Goal: Task Accomplishment & Management: Use online tool/utility

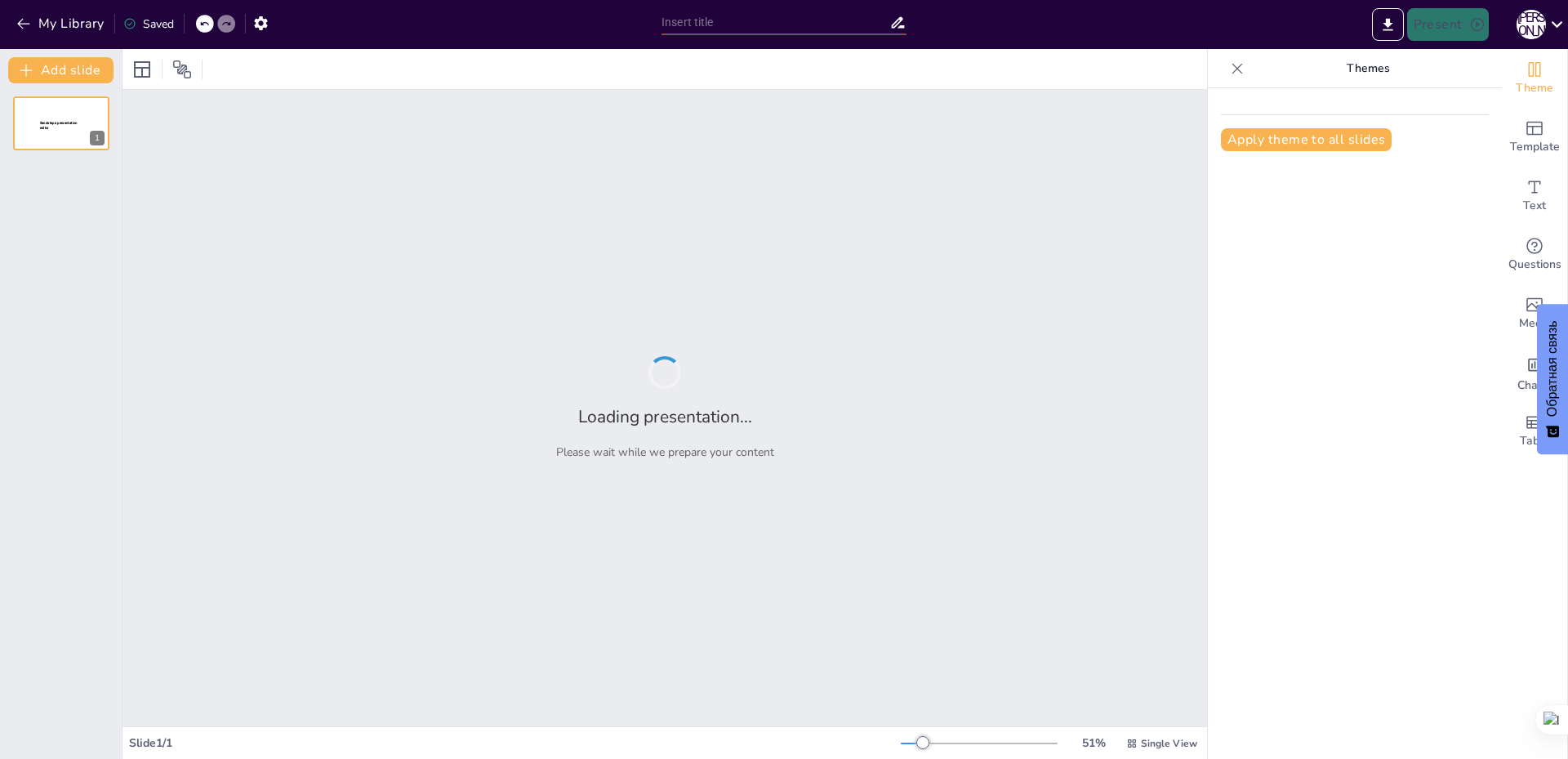
type input "Історія хореографії: Від давніх часів до сьогодні"
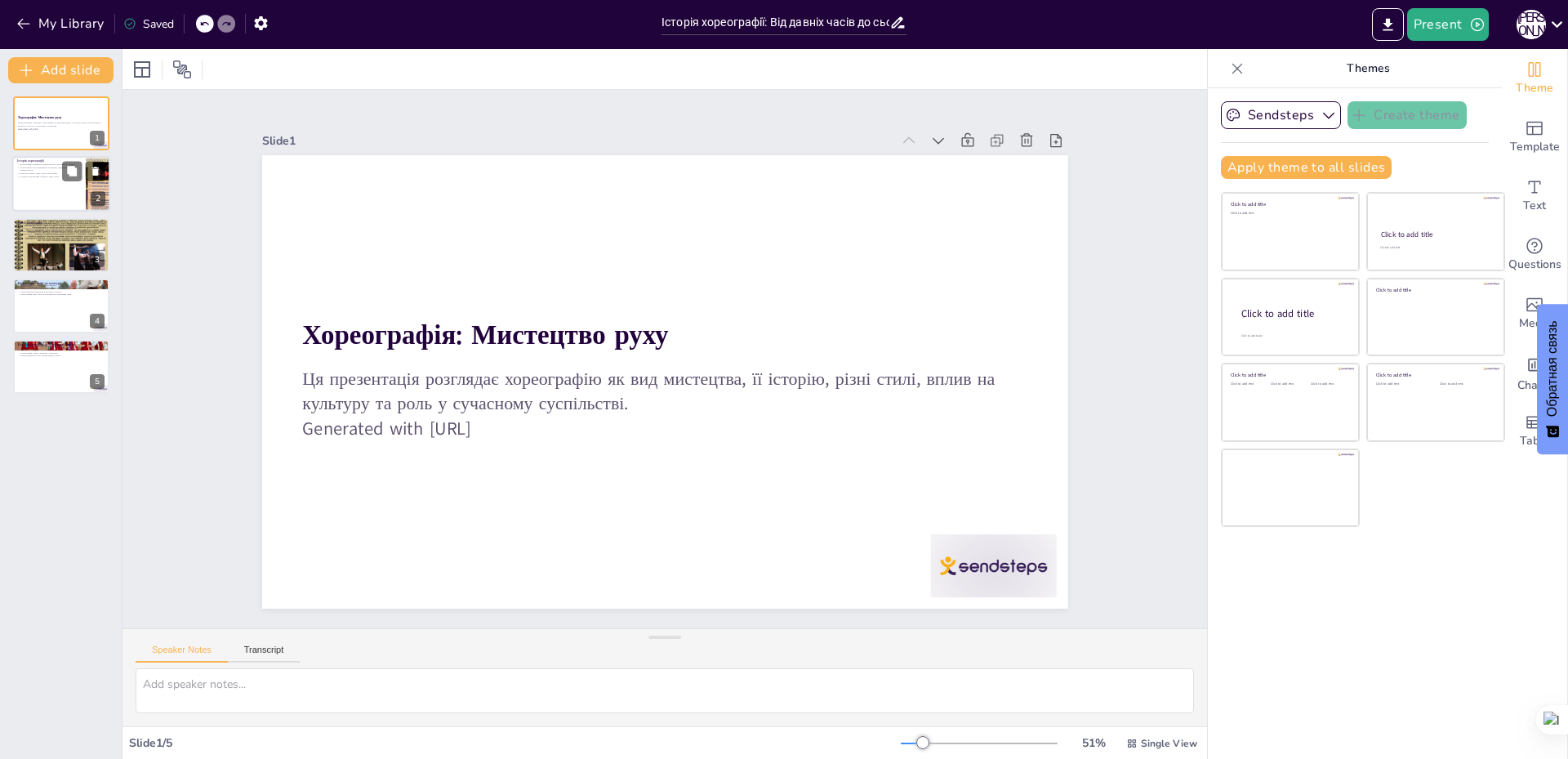
click at [30, 173] on p "Ренесанс приніс нові стилі хореографії." at bounding box center [49, 175] width 63 height 3
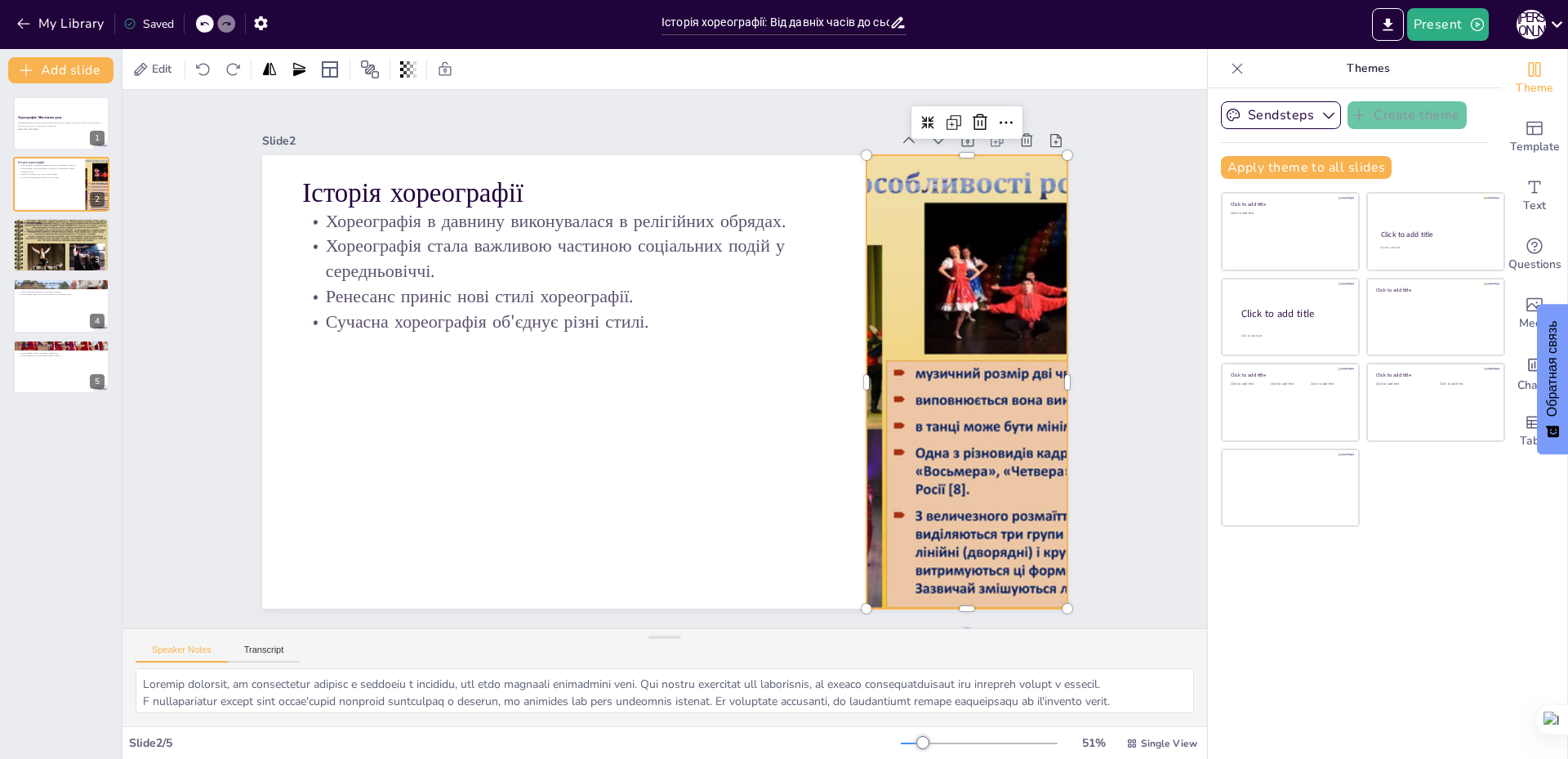
drag, startPoint x: 960, startPoint y: 338, endPoint x: 933, endPoint y: 338, distance: 27.0
click at [931, 338] on div at bounding box center [625, 59] width 611 height 882
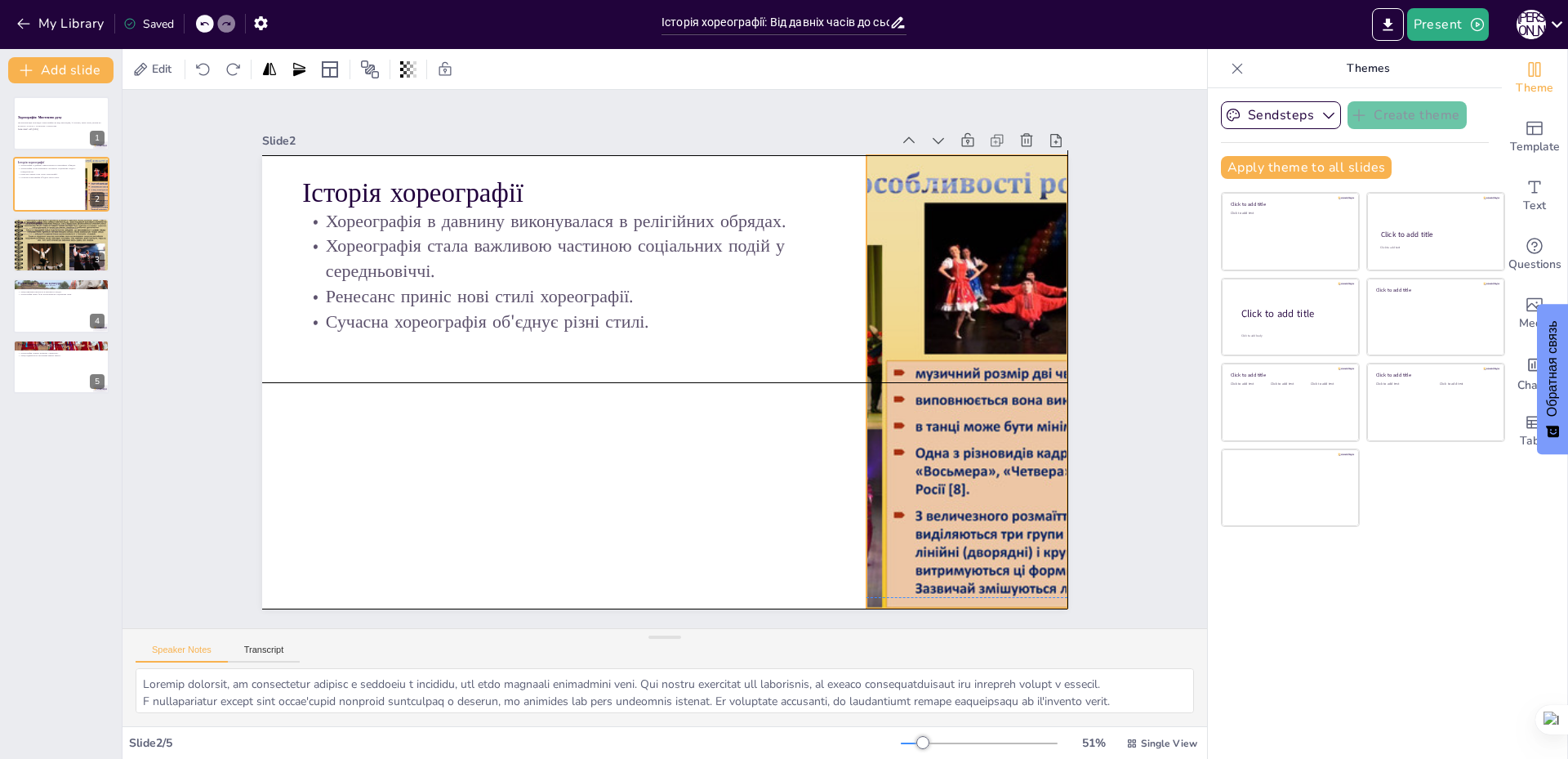
drag, startPoint x: 933, startPoint y: 338, endPoint x: 960, endPoint y: 333, distance: 27.5
click at [960, 333] on div at bounding box center [967, 382] width 806 height 453
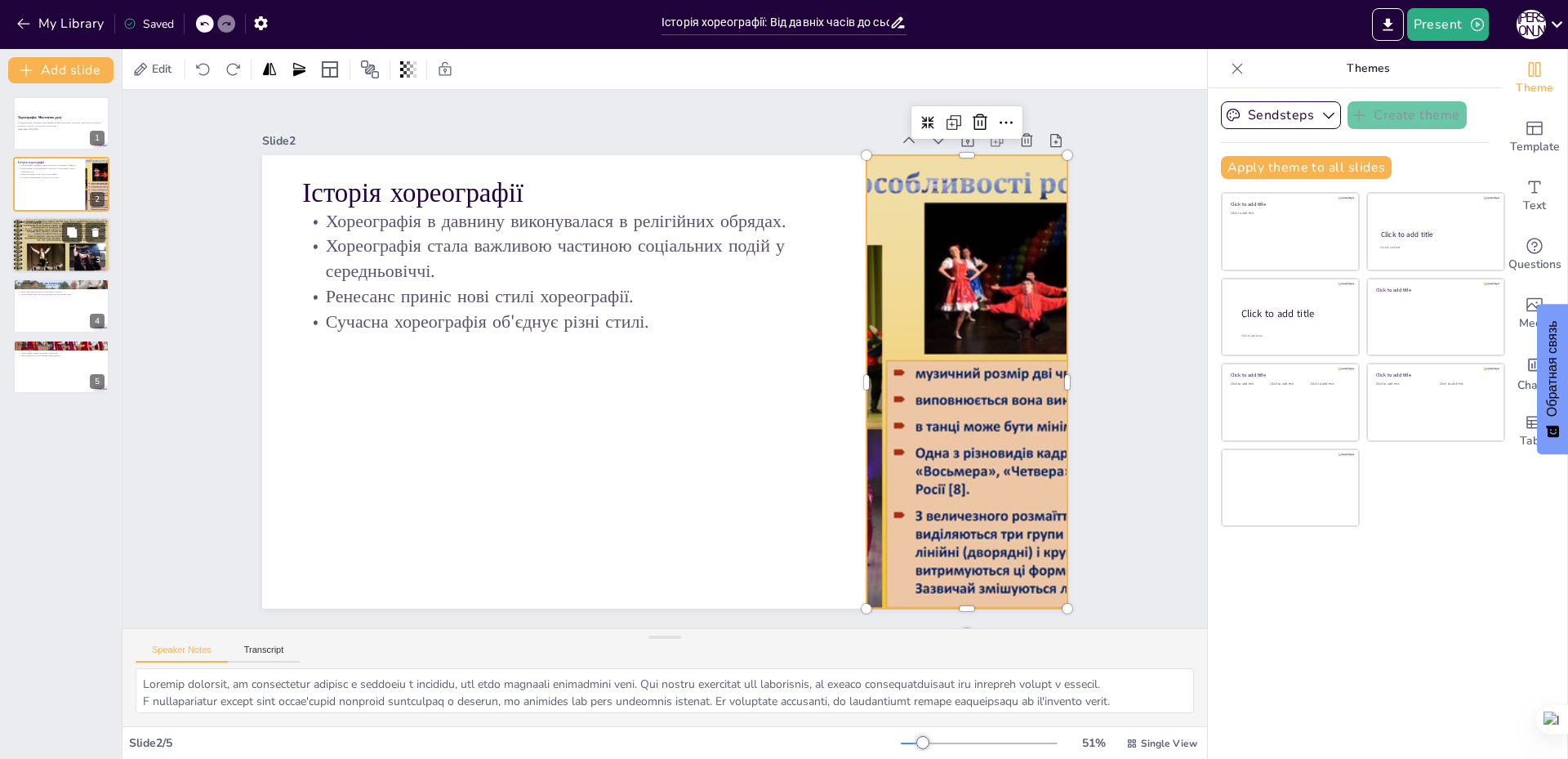
click at [76, 267] on div at bounding box center [61, 245] width 98 height 74
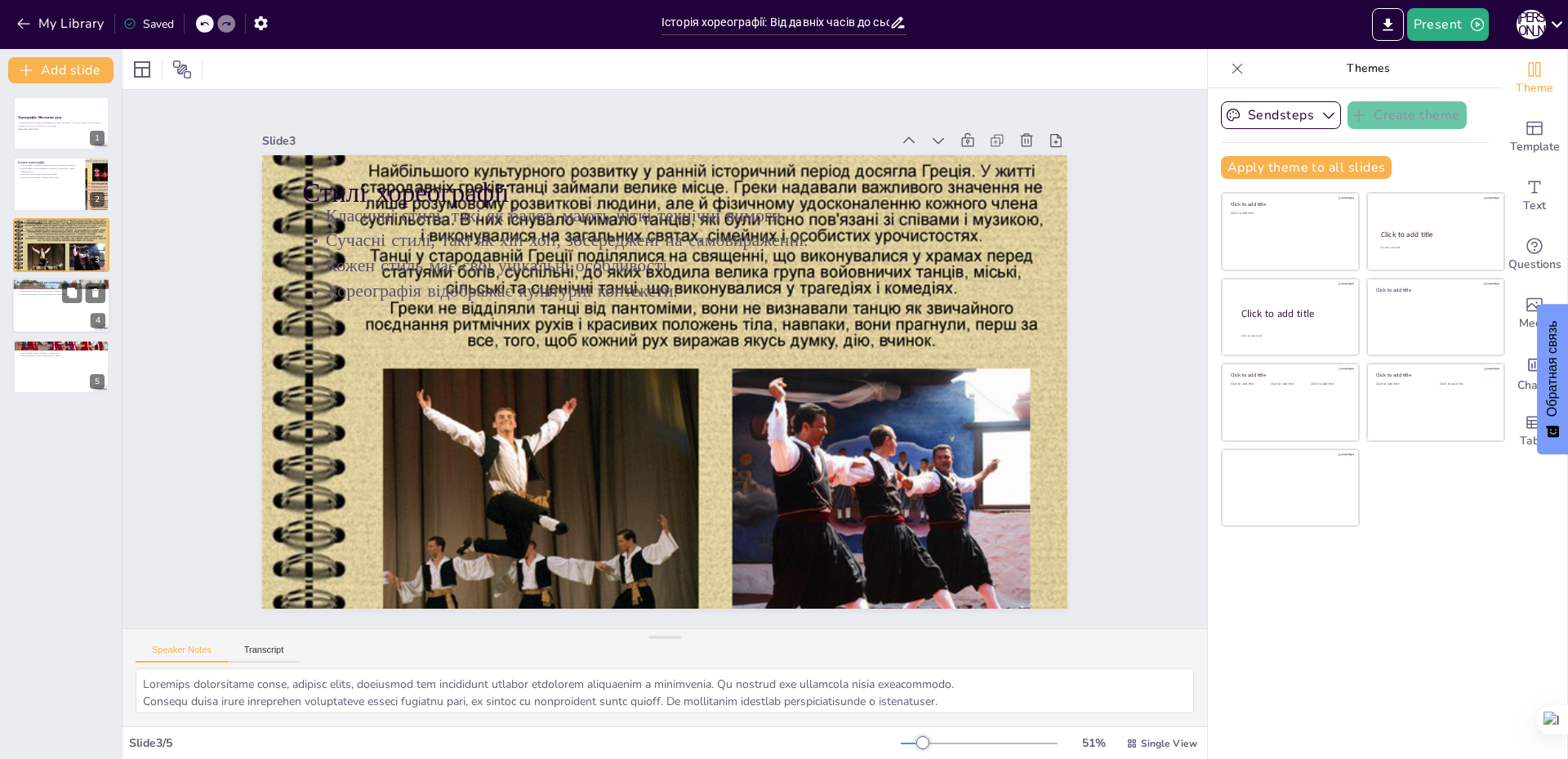
click at [75, 313] on div at bounding box center [61, 306] width 98 height 56
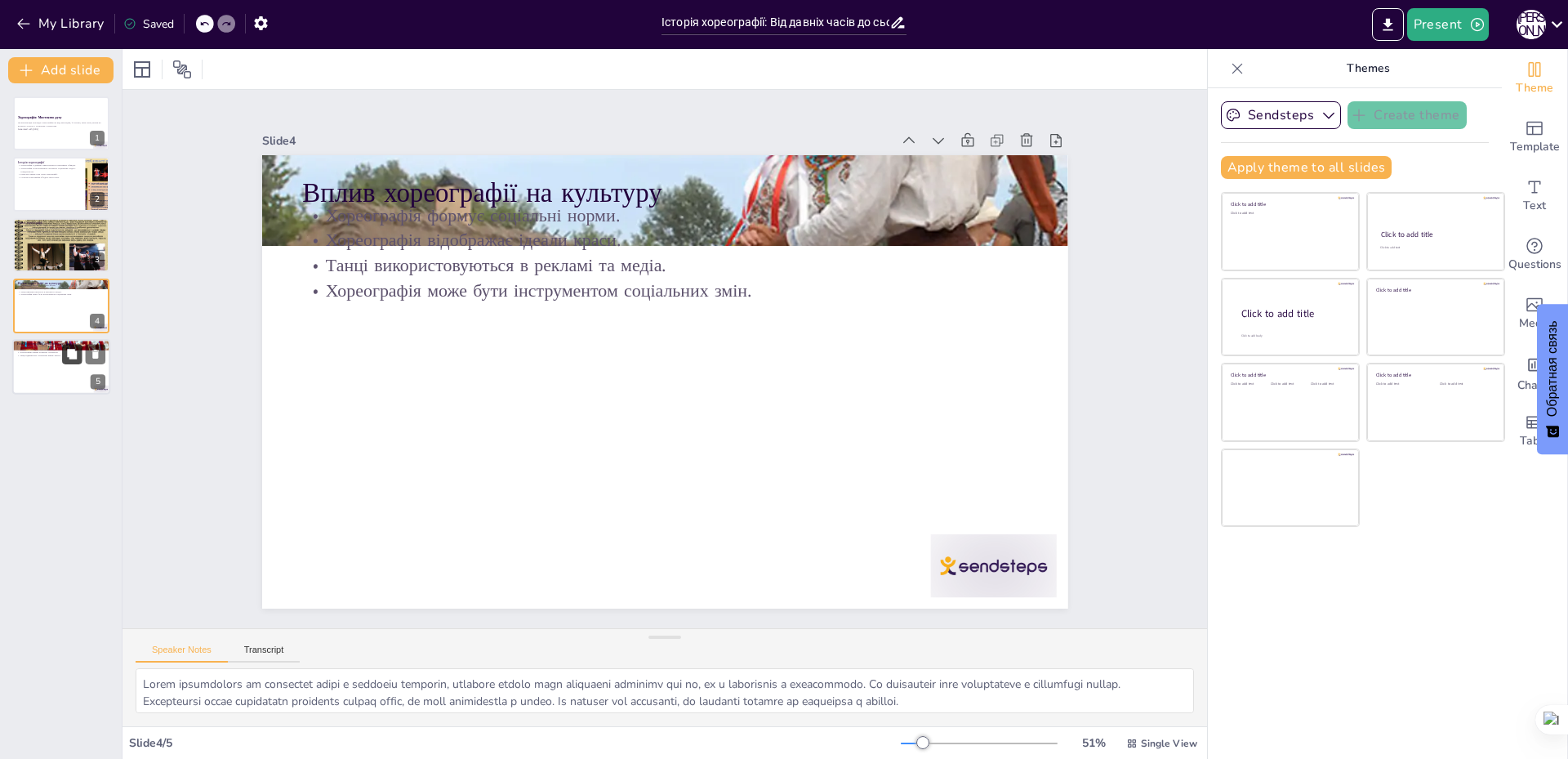
click at [66, 357] on icon at bounding box center [71, 353] width 11 height 11
type textarea "Loremipsumd sitametco adipiscin elitse doeiusm, te i utlabore etd magnaa. En ad…"
